Goal: Understand process/instructions

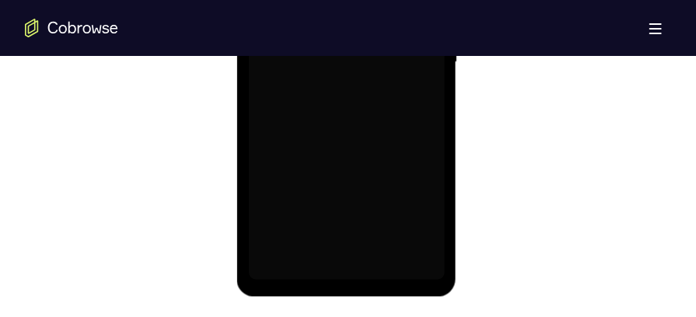
scroll to position [1051, 0]
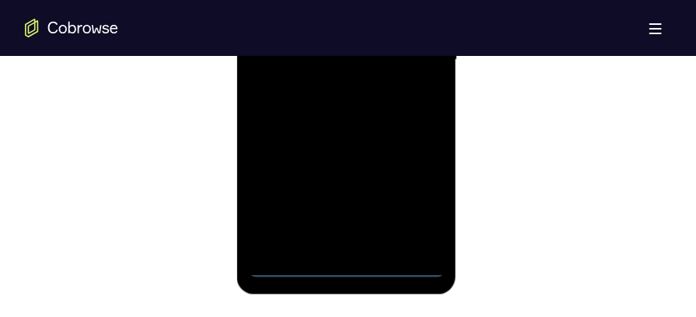
click at [341, 264] on div at bounding box center [346, 61] width 196 height 436
click at [412, 216] on div at bounding box center [346, 61] width 196 height 436
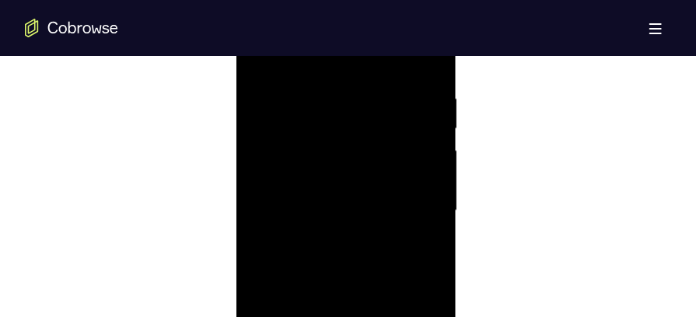
scroll to position [897, 0]
click at [303, 73] on div at bounding box center [346, 214] width 196 height 436
click at [408, 209] on div at bounding box center [346, 214] width 196 height 436
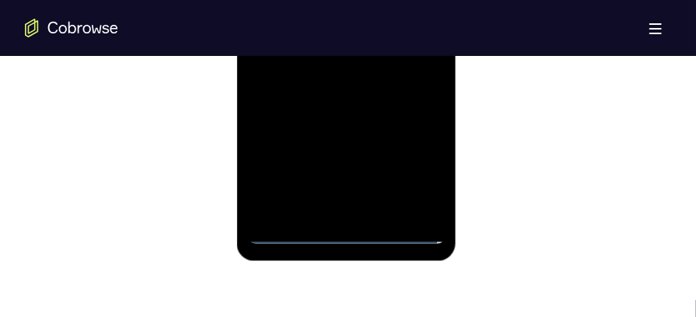
scroll to position [1098, 0]
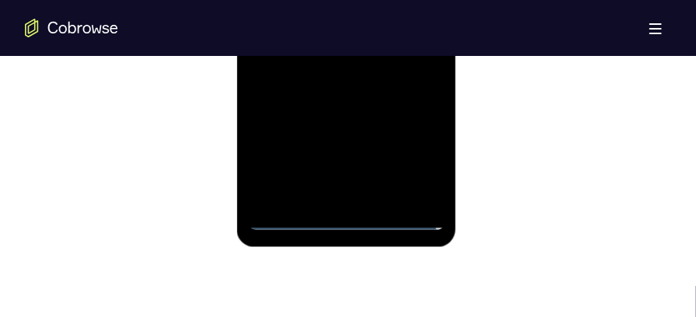
click at [360, 202] on div at bounding box center [346, 13] width 196 height 436
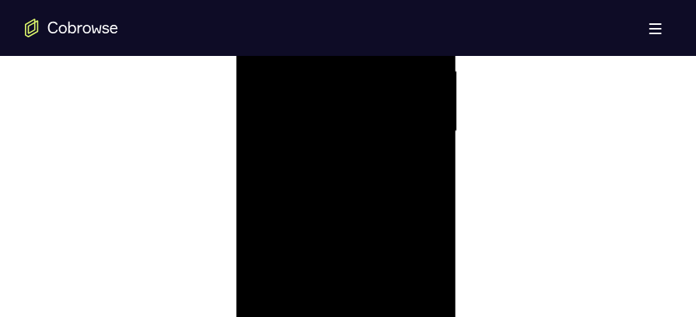
scroll to position [977, 0]
click at [321, 121] on div at bounding box center [346, 135] width 196 height 436
click at [303, 103] on div at bounding box center [346, 135] width 196 height 436
click at [294, 134] on div at bounding box center [346, 135] width 196 height 436
click at [296, 177] on div at bounding box center [346, 135] width 196 height 436
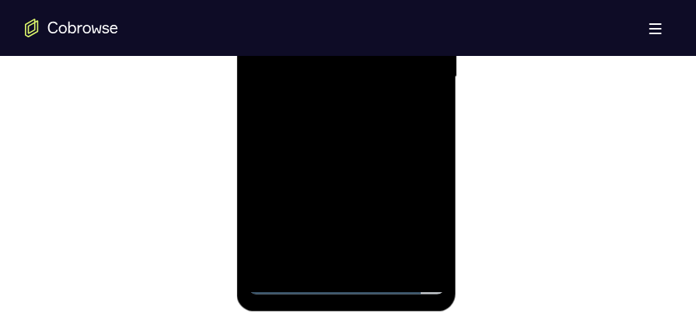
scroll to position [1036, 0]
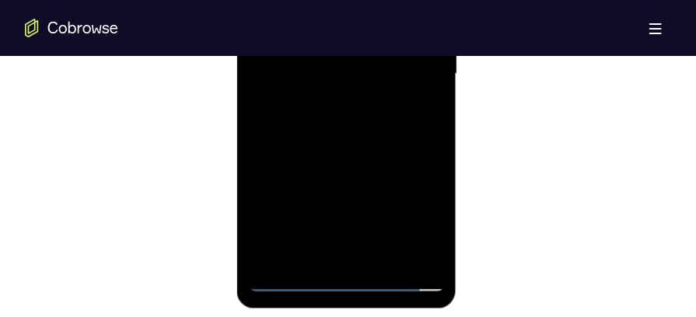
click at [348, 142] on div at bounding box center [346, 76] width 196 height 436
click at [390, 256] on div at bounding box center [346, 76] width 196 height 436
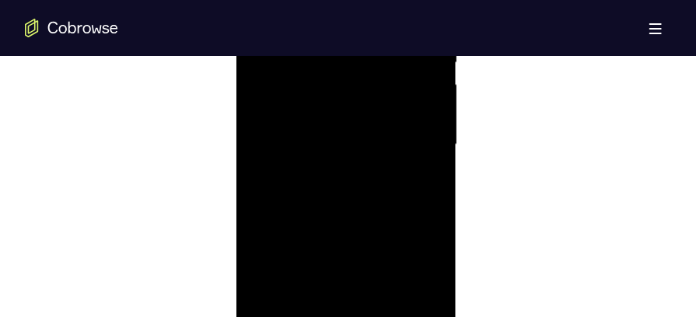
scroll to position [938, 0]
click at [367, 244] on div at bounding box center [346, 174] width 196 height 436
click at [347, 177] on div at bounding box center [346, 174] width 196 height 436
click at [365, 158] on div at bounding box center [346, 172] width 196 height 436
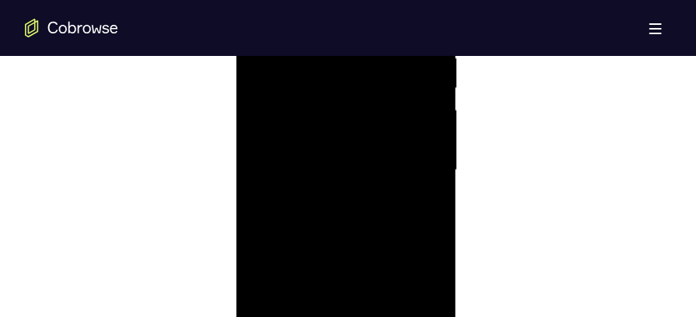
click at [425, 231] on div at bounding box center [346, 172] width 196 height 436
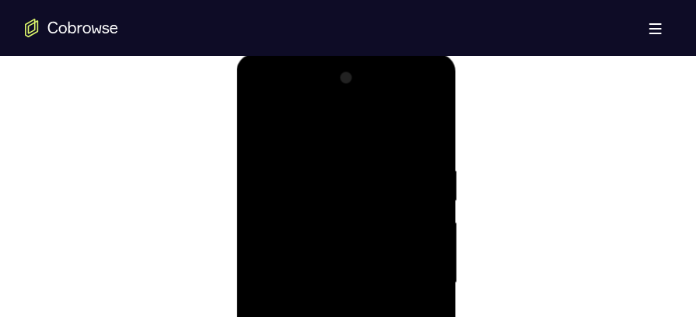
click at [277, 126] on div at bounding box center [346, 283] width 196 height 436
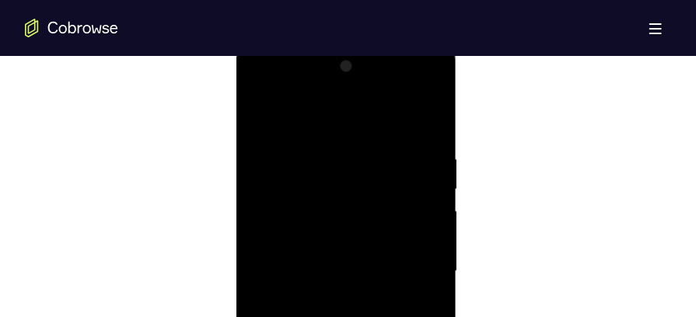
scroll to position [841, 0]
click at [264, 253] on div at bounding box center [346, 269] width 196 height 436
click at [310, 116] on div at bounding box center [346, 269] width 196 height 436
click at [342, 226] on div at bounding box center [346, 129] width 196 height 436
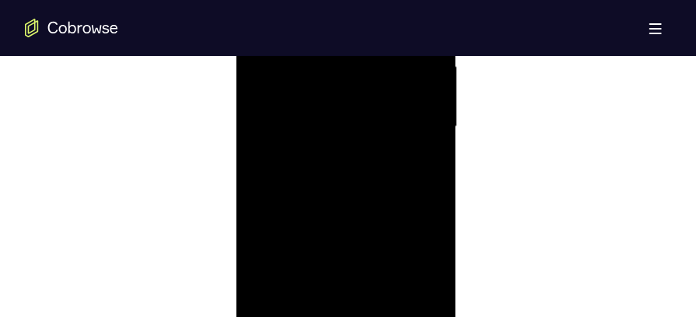
click at [434, 145] on div at bounding box center [346, 129] width 196 height 436
click at [261, 64] on div at bounding box center [346, 216] width 196 height 436
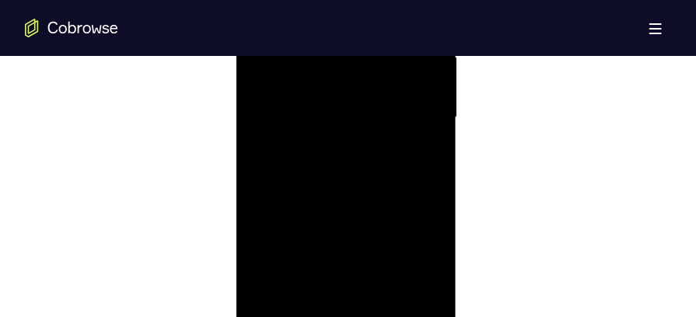
scroll to position [1002, 0]
drag, startPoint x: 323, startPoint y: 192, endPoint x: 325, endPoint y: 91, distance: 101.1
click at [325, 91] on div at bounding box center [346, 110] width 196 height 436
drag, startPoint x: 334, startPoint y: 205, endPoint x: 332, endPoint y: 122, distance: 83.2
click at [332, 122] on div at bounding box center [346, 110] width 196 height 436
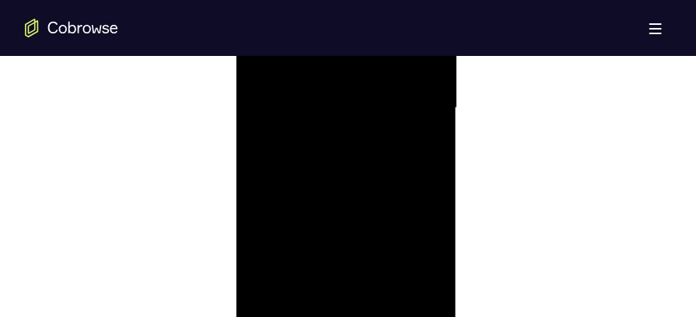
click at [295, 202] on div at bounding box center [346, 110] width 196 height 436
drag, startPoint x: 336, startPoint y: 177, endPoint x: 333, endPoint y: 226, distance: 49.9
click at [333, 226] on div at bounding box center [346, 251] width 196 height 436
click at [259, 91] on div at bounding box center [346, 251] width 196 height 436
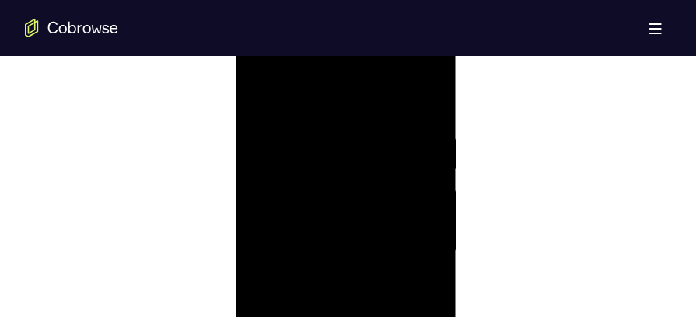
drag, startPoint x: 324, startPoint y: 184, endPoint x: 324, endPoint y: 158, distance: 26.4
click at [324, 158] on div at bounding box center [346, 251] width 196 height 436
click at [361, 172] on div at bounding box center [346, 251] width 196 height 436
click at [397, 194] on div at bounding box center [346, 245] width 196 height 436
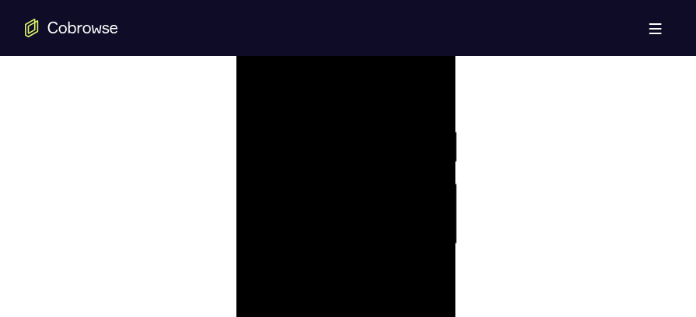
click at [412, 203] on div at bounding box center [346, 245] width 196 height 436
click at [412, 203] on div at bounding box center [346, 221] width 196 height 436
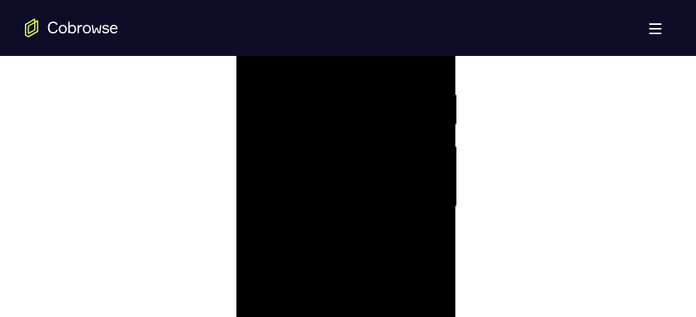
click at [292, 163] on div at bounding box center [346, 209] width 196 height 436
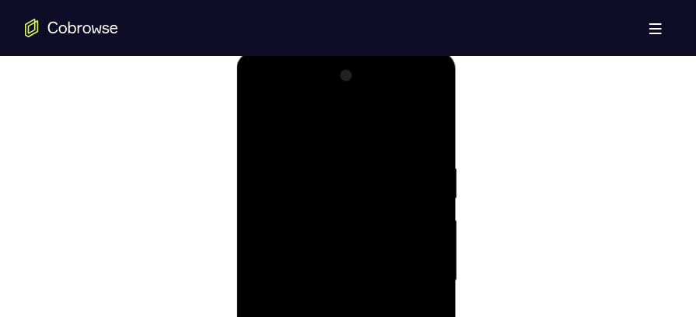
click at [280, 165] on div at bounding box center [346, 281] width 196 height 436
click at [270, 184] on div at bounding box center [346, 281] width 196 height 436
click at [428, 84] on div at bounding box center [346, 281] width 196 height 436
